Goal: Task Accomplishment & Management: Use online tool/utility

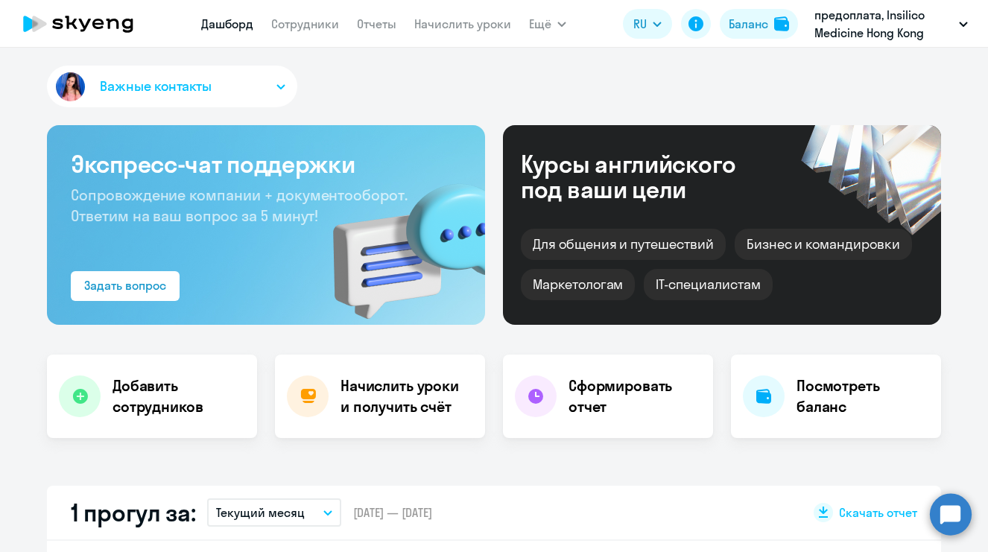
select select "30"
click at [395, 392] on h4 "Начислить уроки и получить счёт" at bounding box center [405, 396] width 130 height 42
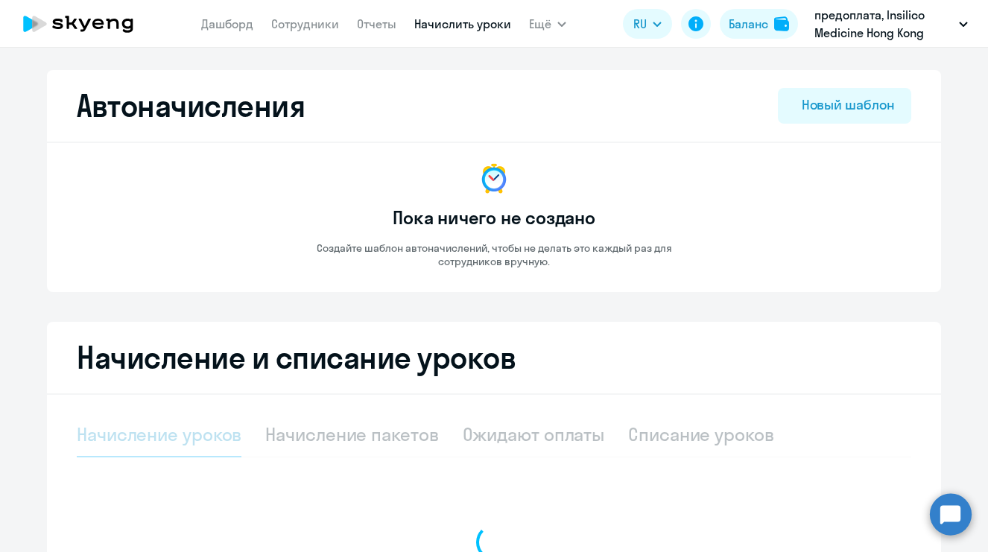
select select "10"
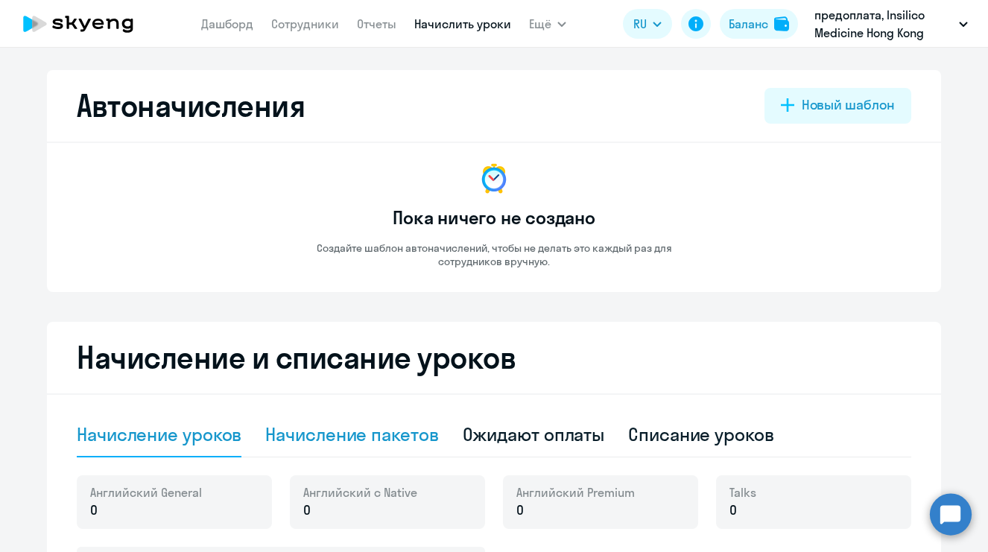
click at [382, 436] on div "Начисление пакетов" at bounding box center [351, 434] width 173 height 24
select select "10"
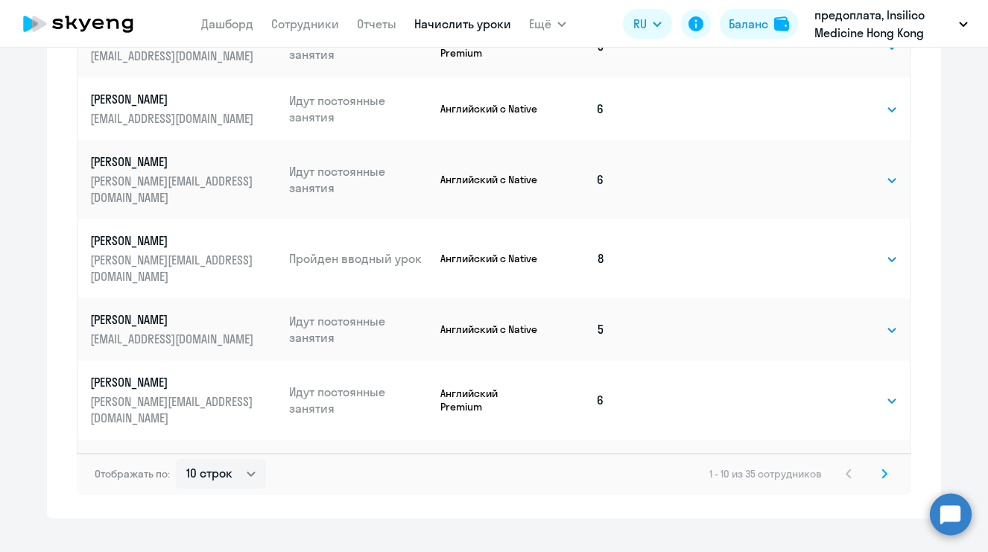
scroll to position [896, 0]
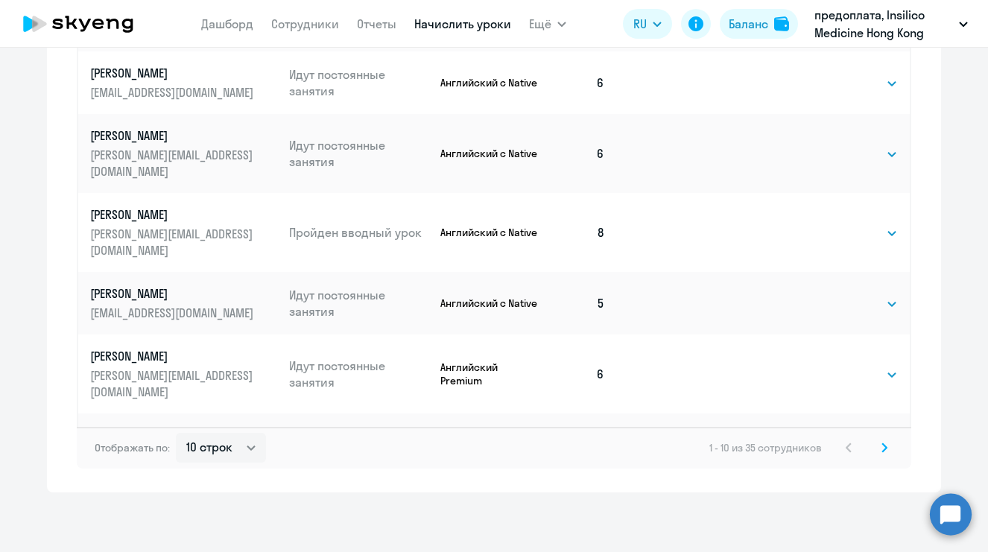
click at [881, 446] on icon at bounding box center [884, 447] width 6 height 10
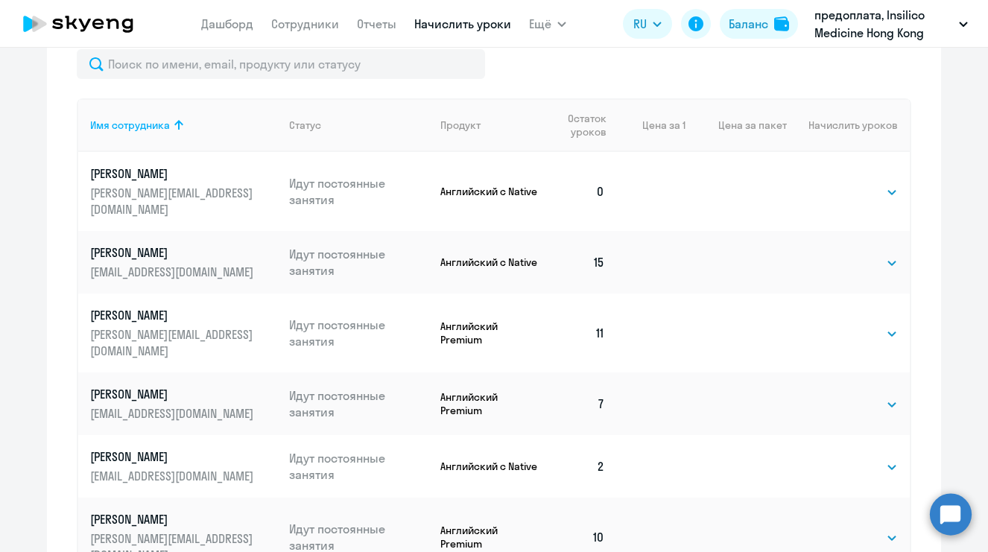
scroll to position [547, 0]
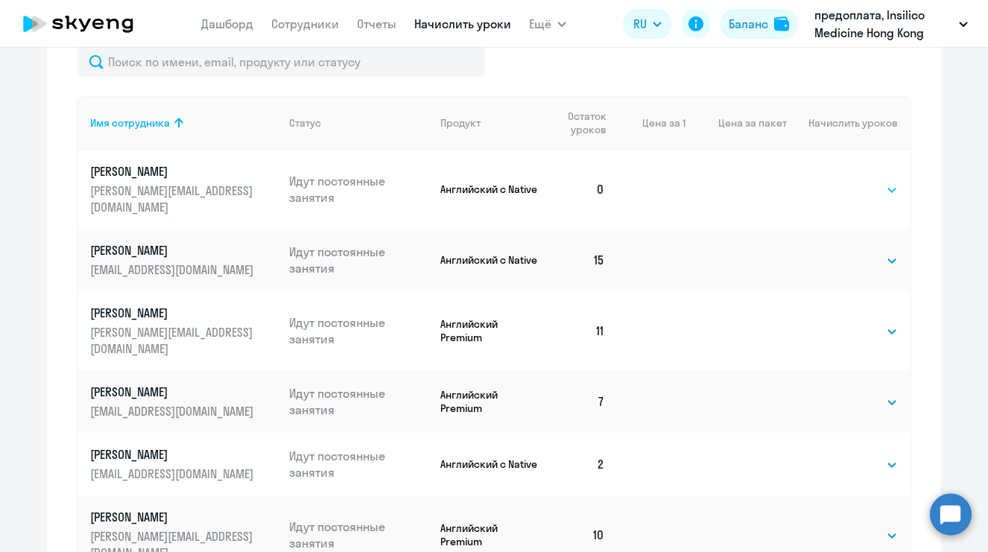
select select "8"
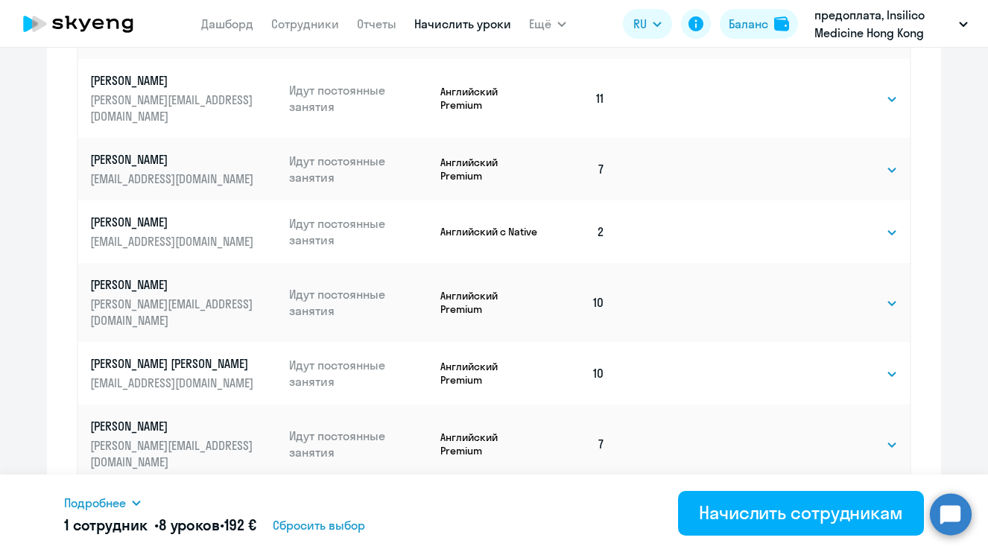
scroll to position [787, 0]
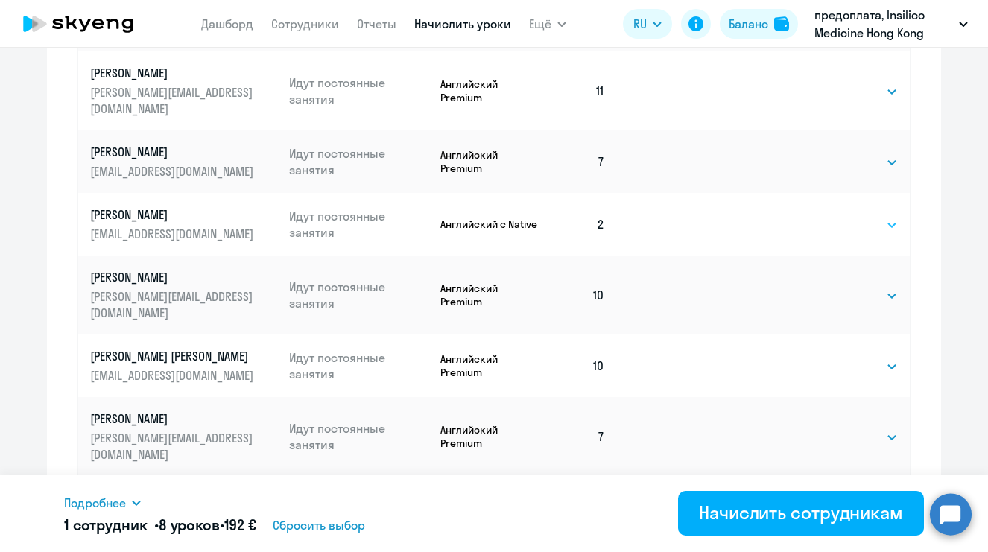
select select "4"
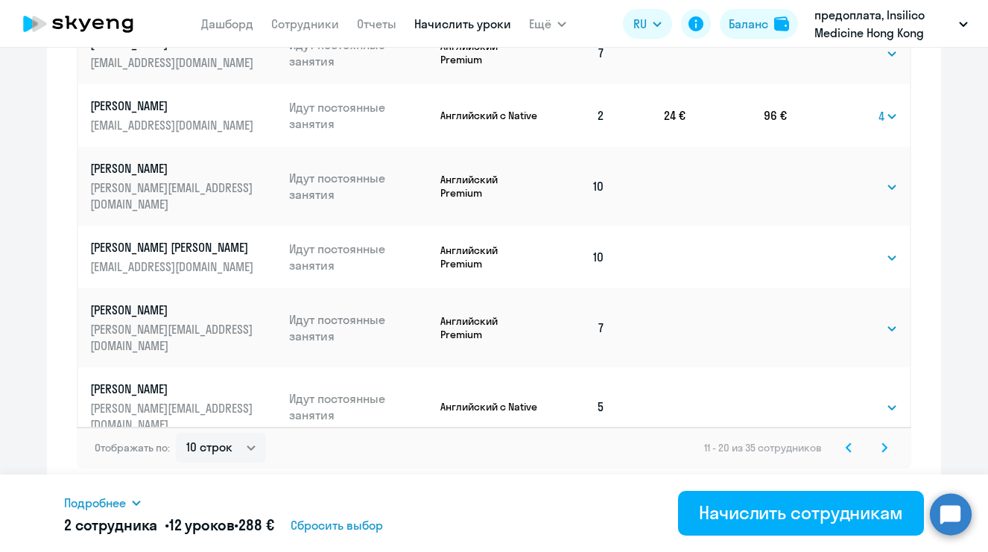
scroll to position [896, 0]
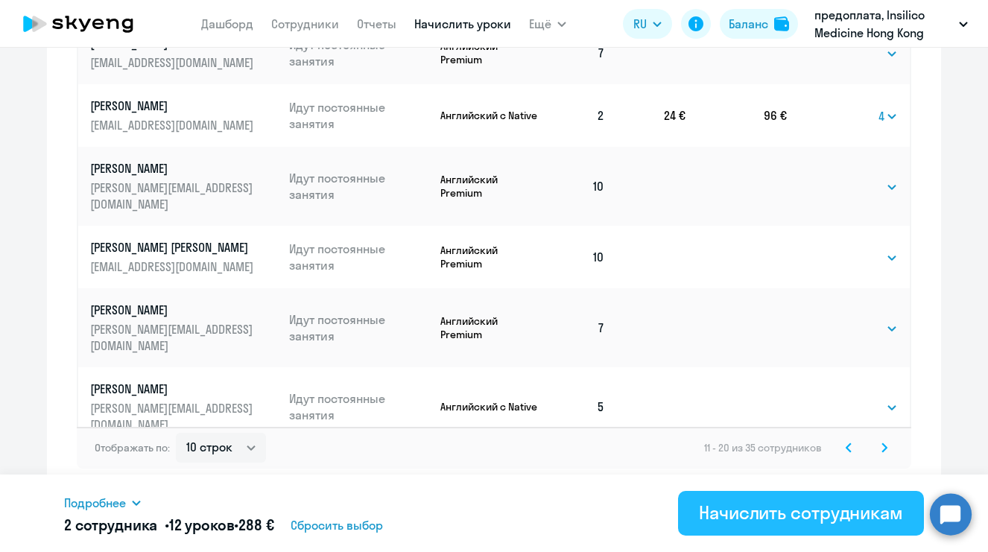
click at [771, 523] on div "Начислить сотрудникам" at bounding box center [801, 513] width 204 height 24
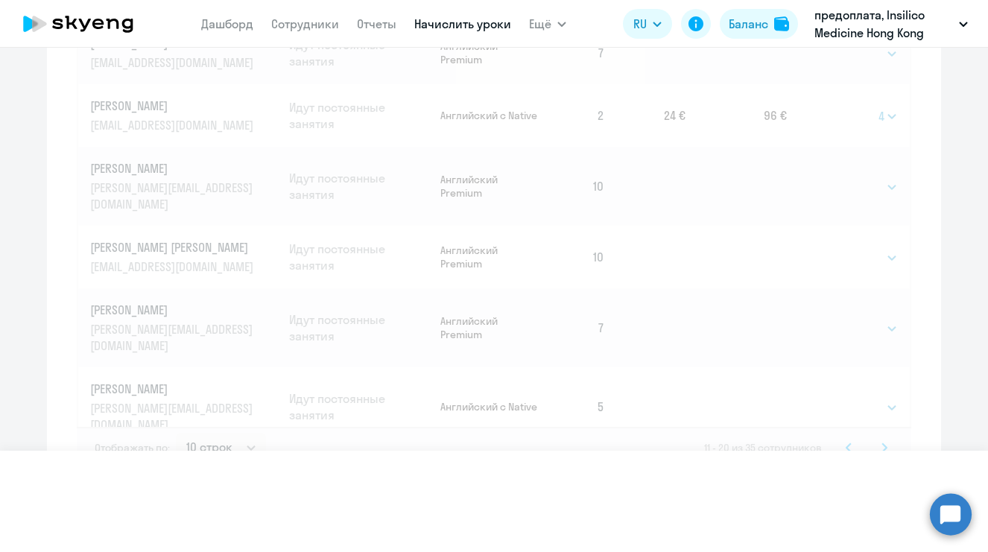
select select
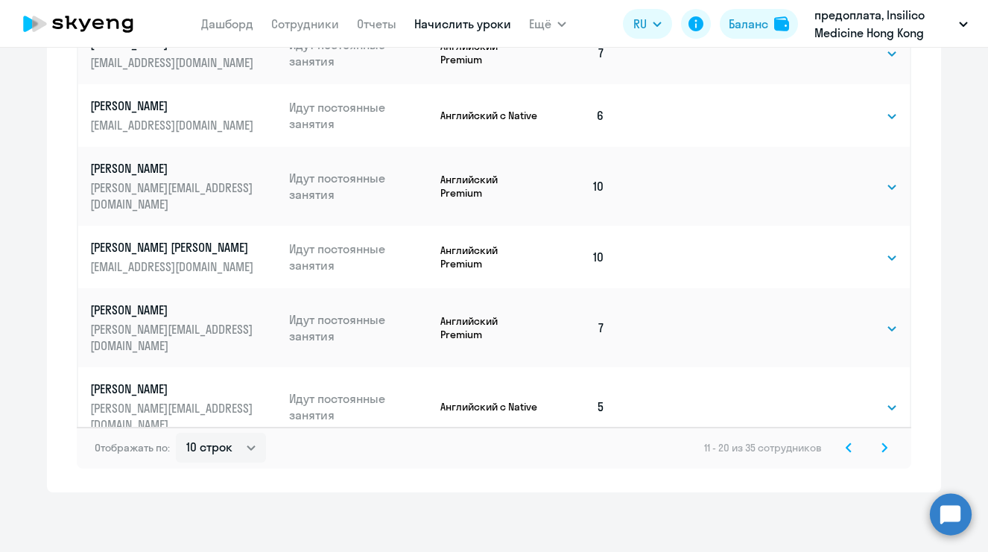
click at [881, 448] on icon at bounding box center [884, 447] width 6 height 10
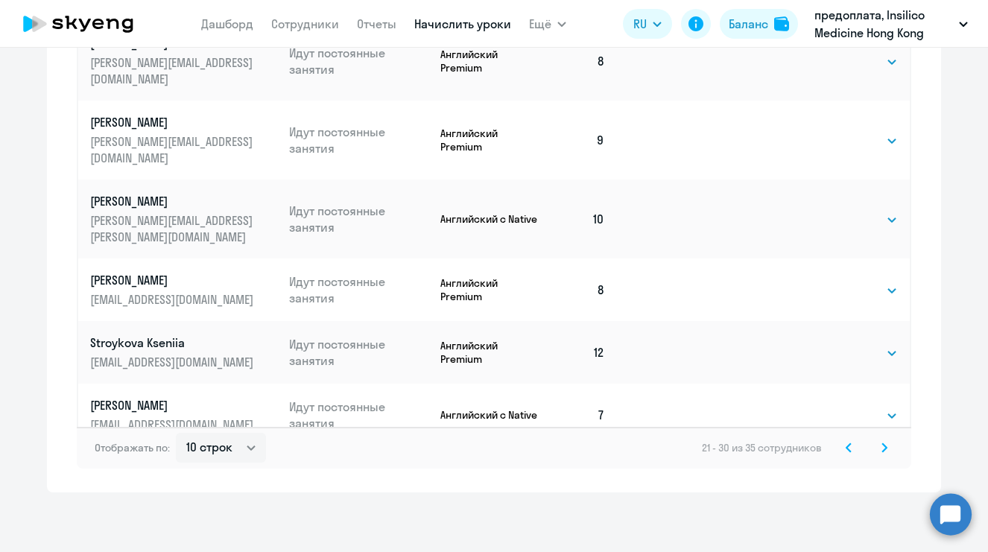
click at [881, 448] on icon at bounding box center [884, 447] width 6 height 10
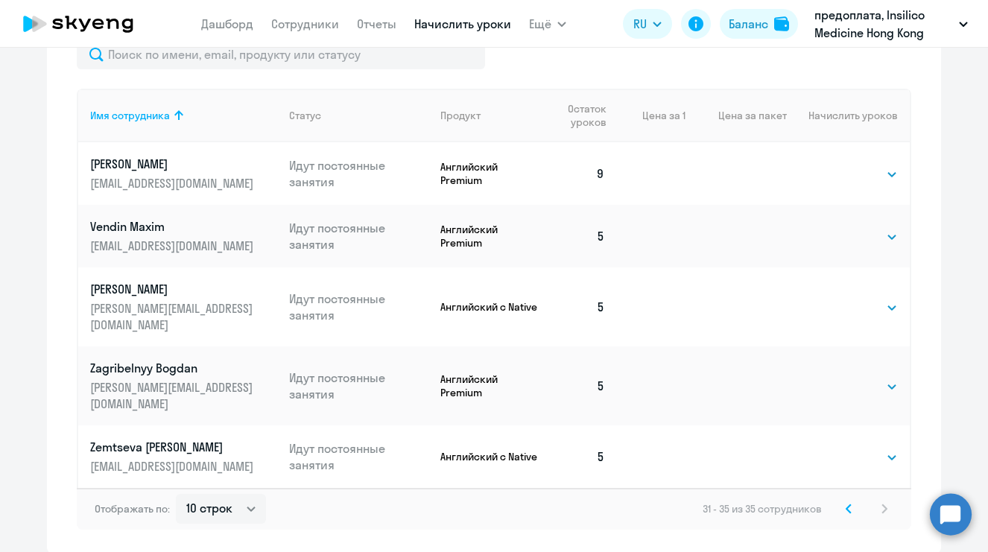
scroll to position [576, 0]
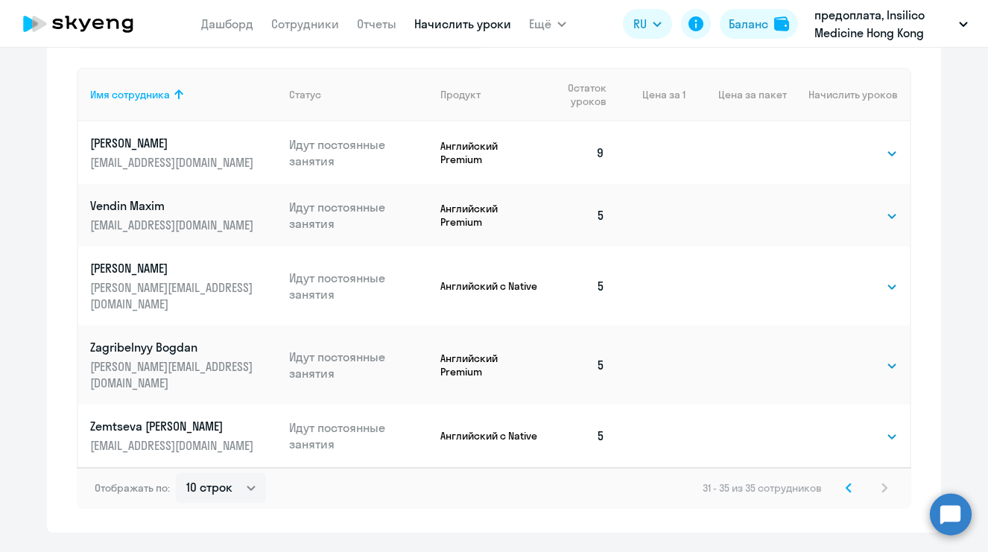
click at [845, 483] on icon at bounding box center [848, 488] width 6 height 10
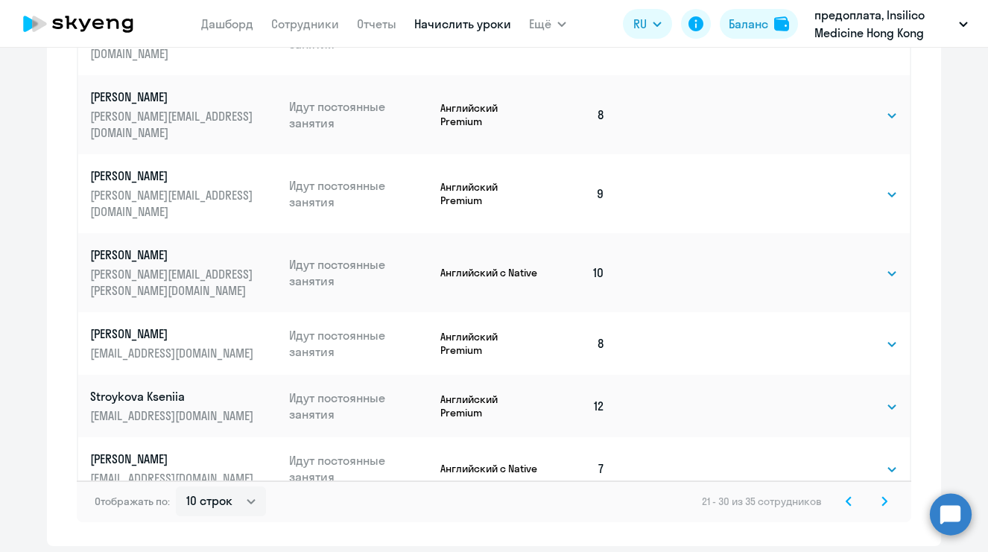
scroll to position [871, 0]
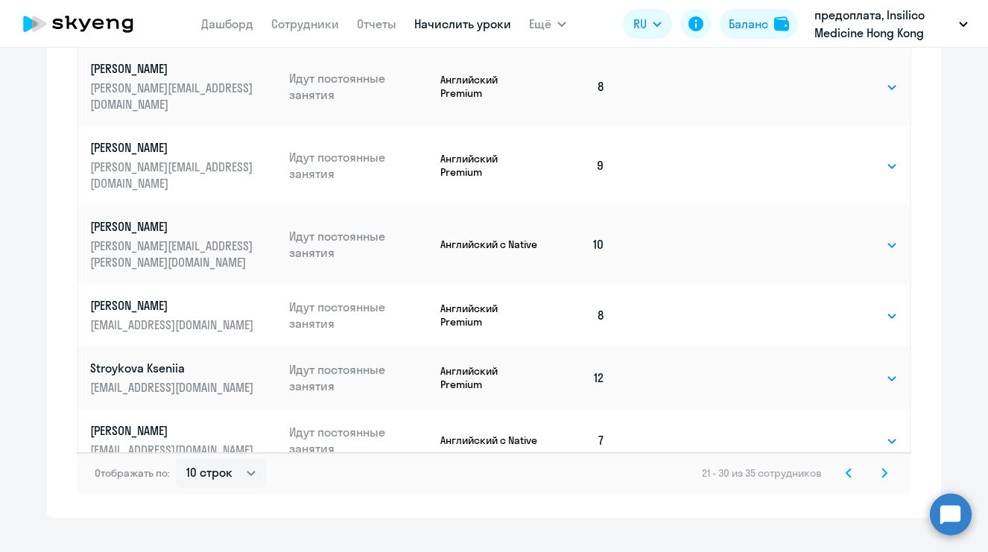
click at [845, 474] on icon at bounding box center [848, 473] width 6 height 10
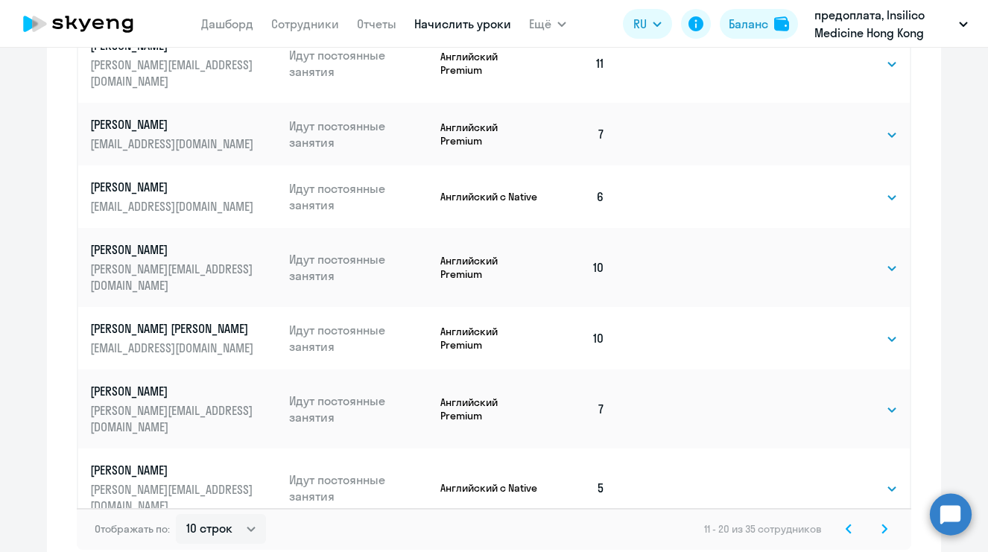
scroll to position [896, 0]
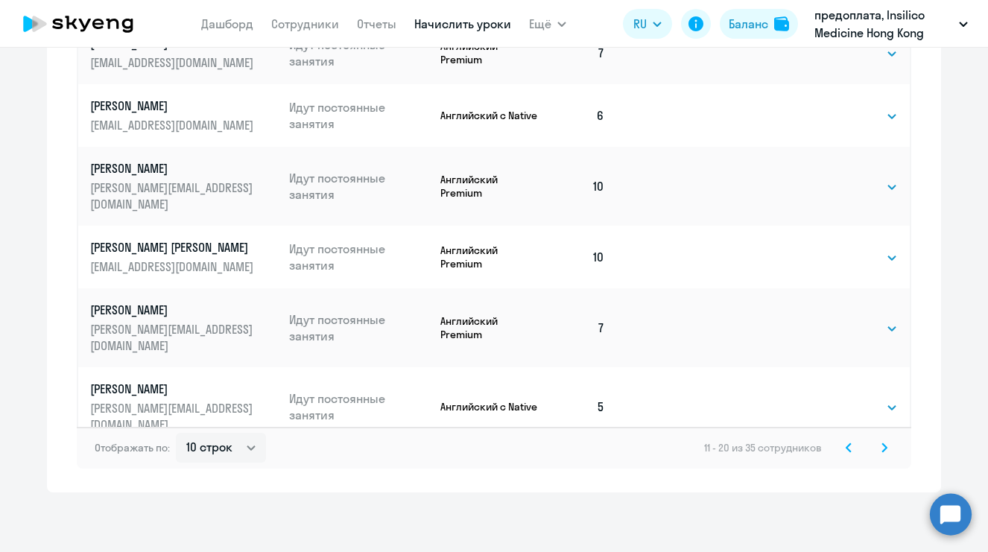
click at [846, 449] on icon at bounding box center [848, 447] width 4 height 8
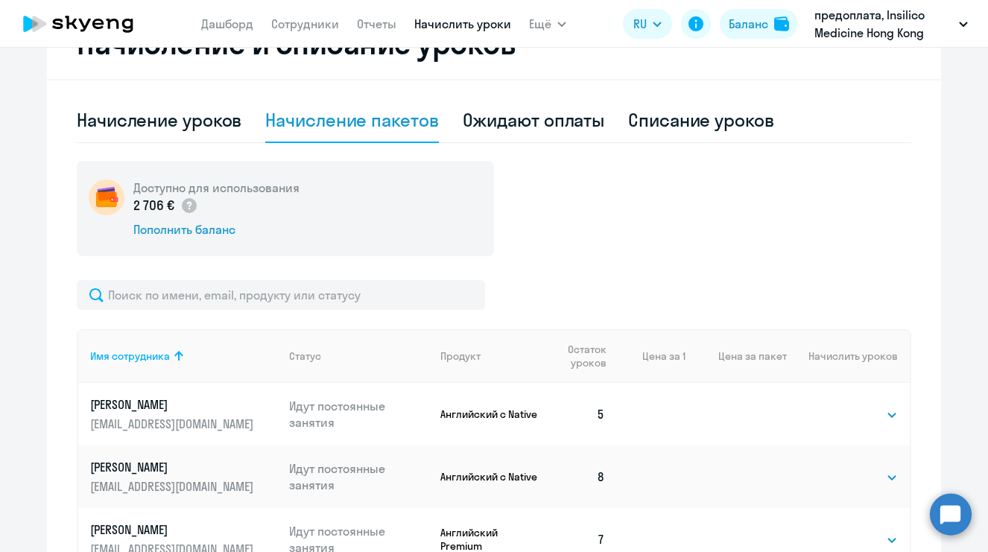
scroll to position [182, 0]
